Goal: Register for event/course

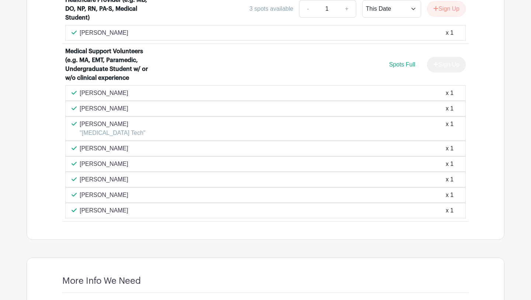
scroll to position [314, 0]
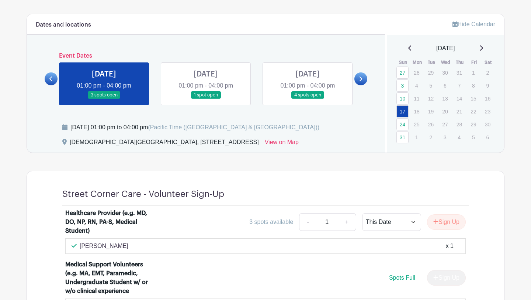
click at [363, 75] on link at bounding box center [361, 78] width 13 height 13
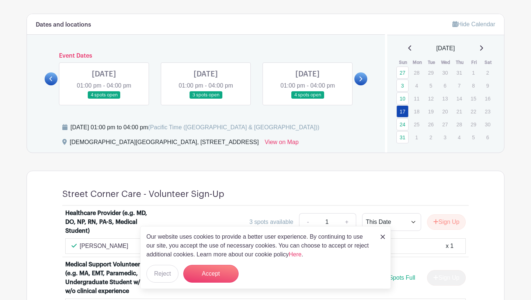
click at [362, 76] on icon at bounding box center [360, 79] width 3 height 6
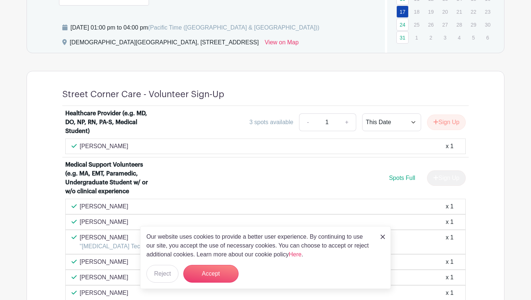
scroll to position [312, 0]
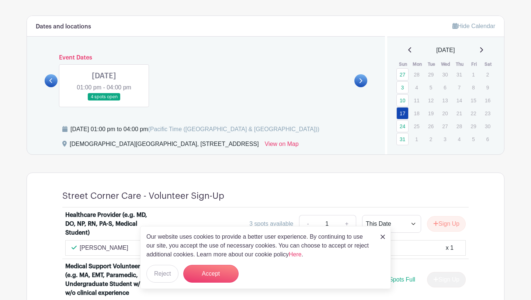
click at [104, 101] on link at bounding box center [104, 101] width 0 height 0
click at [221, 273] on button "Accept" at bounding box center [210, 274] width 55 height 18
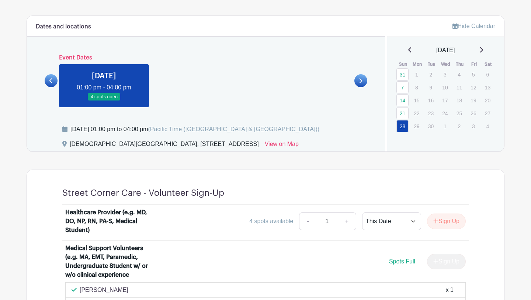
click at [483, 50] on icon at bounding box center [481, 49] width 3 height 5
click at [402, 89] on p "5" at bounding box center [403, 86] width 12 height 11
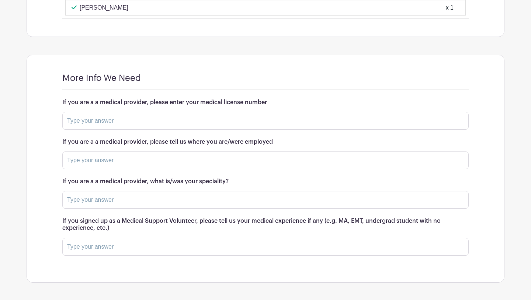
scroll to position [731, 0]
